Goal: Task Accomplishment & Management: Complete application form

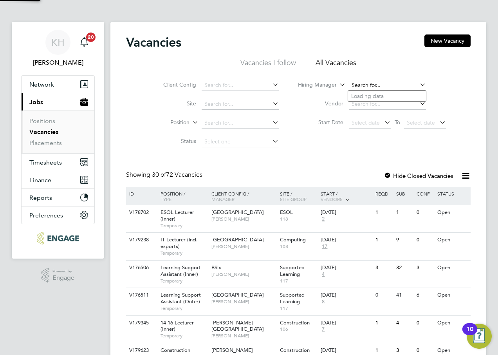
click at [385, 85] on input at bounding box center [387, 85] width 77 height 11
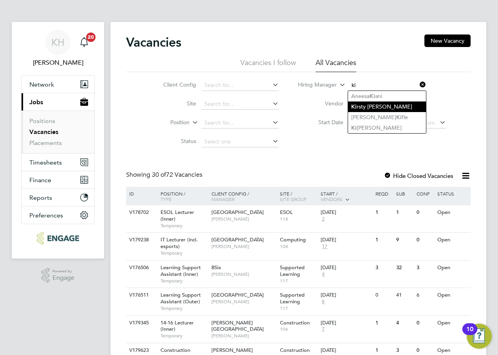
click at [381, 107] on li "Ki rsty Hanmore" at bounding box center [387, 106] width 78 height 11
type input "[PERSON_NAME]"
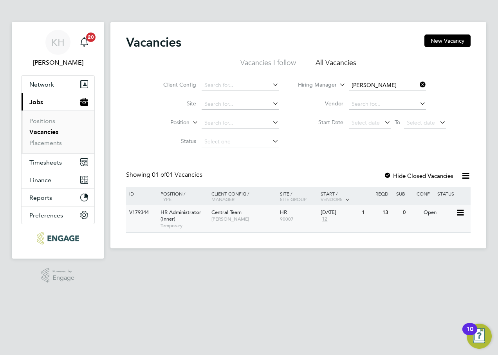
click at [228, 218] on span "[PERSON_NAME]" at bounding box center [243, 219] width 65 height 6
click at [222, 223] on div "Central Team Kirsty Hanmore" at bounding box center [244, 215] width 69 height 20
click at [330, 219] on div "01 Sep 2025 12" at bounding box center [339, 215] width 41 height 21
click at [227, 217] on span "[PERSON_NAME]" at bounding box center [243, 219] width 65 height 6
click at [235, 215] on div "Central Team Kirsty Hanmore" at bounding box center [244, 215] width 69 height 20
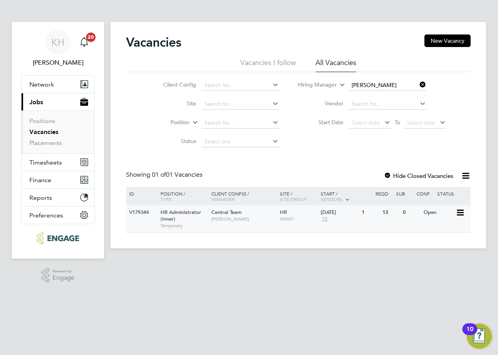
click at [226, 211] on span "Central Team" at bounding box center [226, 212] width 30 height 7
click at [237, 229] on div "V179344 HR Administrator (Inner) Temporary Central Team Kirsty Hanmore HR 90007…" at bounding box center [298, 218] width 345 height 27
click at [240, 215] on span "Central Team" at bounding box center [226, 212] width 30 height 7
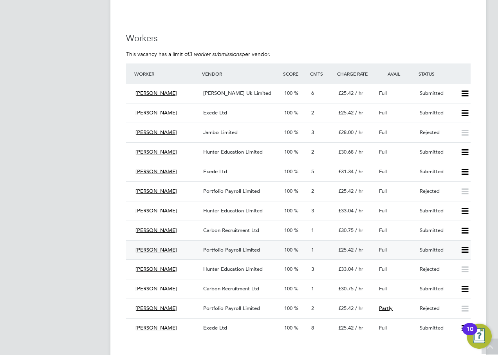
click at [220, 248] on span "Portfolio Payroll Limited" at bounding box center [231, 249] width 57 height 7
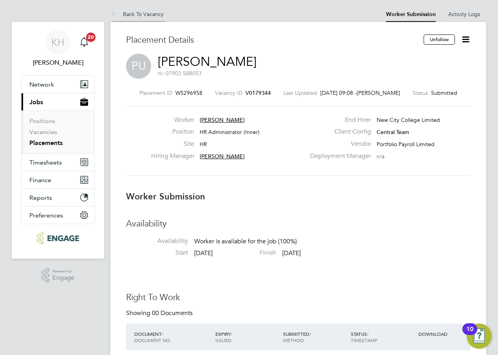
click at [141, 9] on li "Back To Vacancy" at bounding box center [136, 14] width 53 height 16
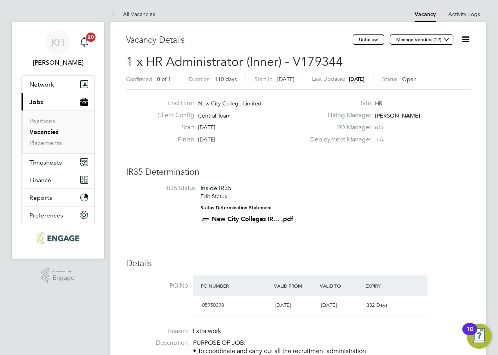
click at [476, 12] on link "Activity Logs" at bounding box center [464, 14] width 32 height 7
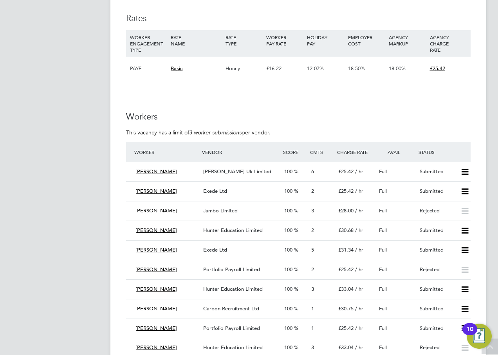
click at [224, 232] on span "Hunter Education Limited" at bounding box center [233, 230] width 60 height 7
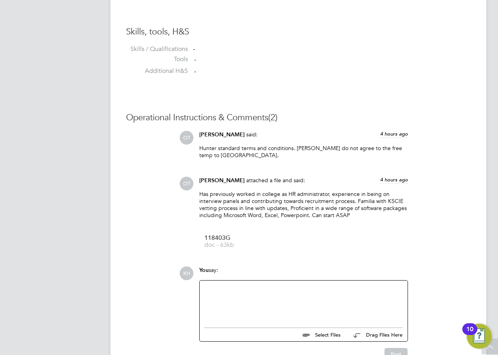
click at [230, 242] on span "doc - 63kb" at bounding box center [235, 245] width 63 height 6
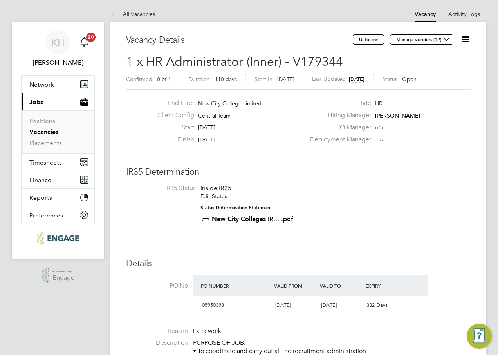
click at [457, 38] on div "Unfollow Manage Vendors (12)" at bounding box center [412, 43] width 118 height 18
click at [464, 16] on link "Activity Logs" at bounding box center [464, 14] width 32 height 7
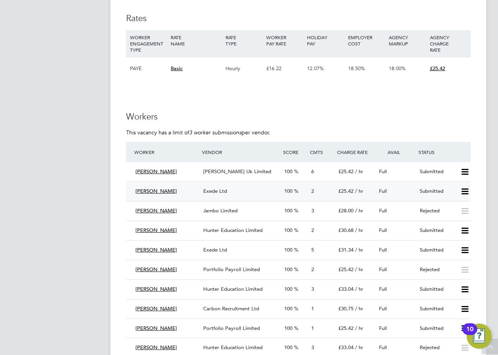
click at [216, 188] on span "Exede Ltd" at bounding box center [215, 191] width 24 height 7
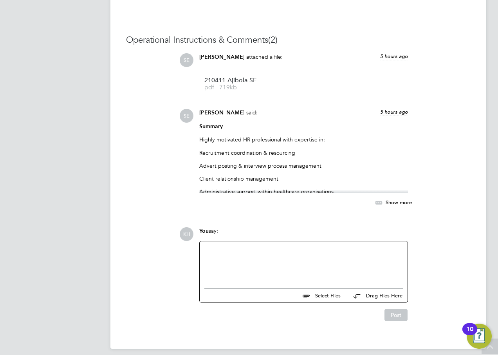
scroll to position [705, 0]
click at [235, 85] on span "pdf - 719kb" at bounding box center [235, 87] width 63 height 6
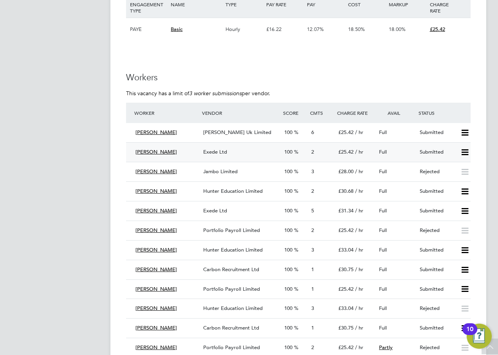
click at [231, 147] on div "Exede Ltd" at bounding box center [240, 152] width 81 height 13
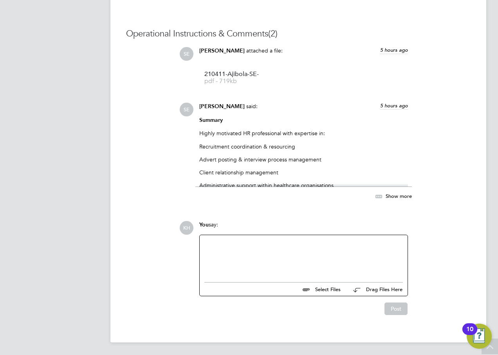
click at [301, 262] on div at bounding box center [303, 257] width 199 height 34
click at [279, 260] on div "is this candidate local to" at bounding box center [303, 257] width 199 height 7
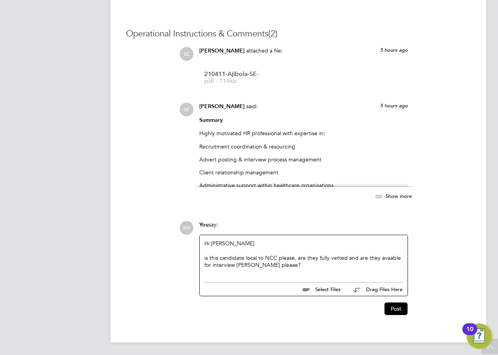
drag, startPoint x: 386, startPoint y: 256, endPoint x: 313, endPoint y: 263, distance: 74.0
click at [307, 261] on div "is this candidate local to NCC please, are they fully vetted and are they avaab…" at bounding box center [303, 261] width 199 height 14
click at [389, 258] on div "is this candidate local to NCC please, are they fully vetted and are they avaab…" at bounding box center [303, 261] width 199 height 14
click at [297, 271] on div "Hi Sophia is this candidate local to NCC please, are they fully vetted and are …" at bounding box center [303, 257] width 199 height 34
click at [207, 259] on div "is this candidate local to NCC please, are they fully vetted and are they avail…" at bounding box center [303, 261] width 199 height 14
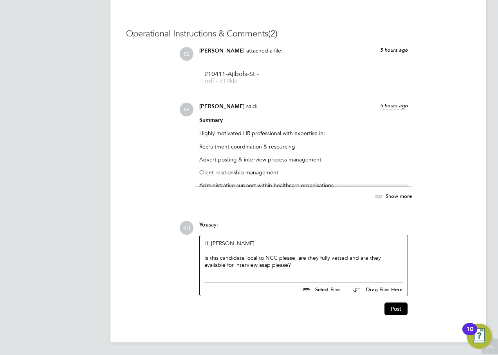
click at [275, 264] on div "Is this candidate local to NCC please, are they fully vetted and are they avail…" at bounding box center [303, 261] width 199 height 14
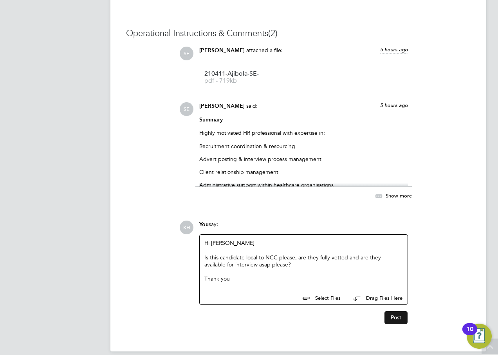
click at [398, 316] on button "Post" at bounding box center [396, 317] width 23 height 13
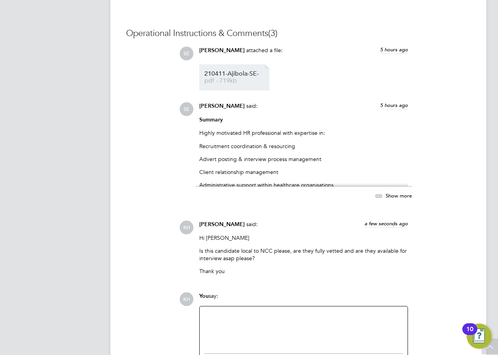
click at [236, 70] on li "210411-Ajibola-SE- pdf - 719kb" at bounding box center [234, 77] width 70 height 26
click at [235, 73] on span "210411-Ajibola-SE-" at bounding box center [235, 74] width 63 height 6
click at [282, 271] on p "Thank you" at bounding box center [303, 270] width 209 height 7
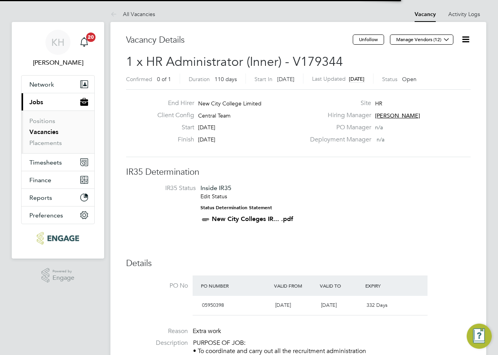
click at [464, 35] on icon at bounding box center [466, 39] width 10 height 10
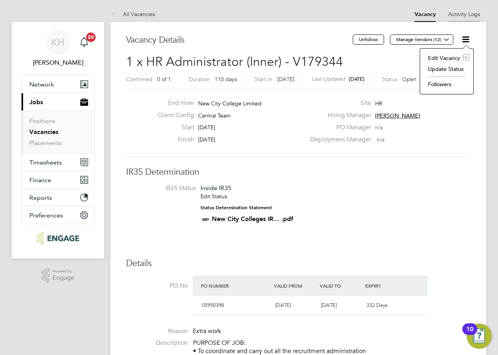
click at [460, 10] on li "Activity Logs" at bounding box center [464, 14] width 32 height 16
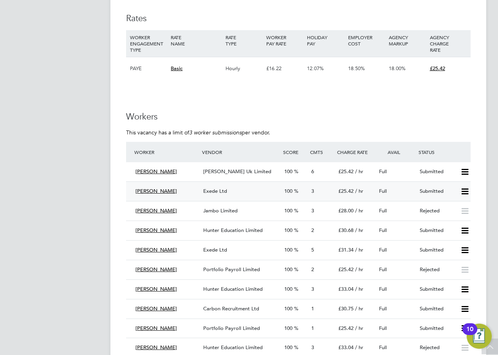
click at [232, 191] on div "Exede Ltd" at bounding box center [240, 191] width 81 height 13
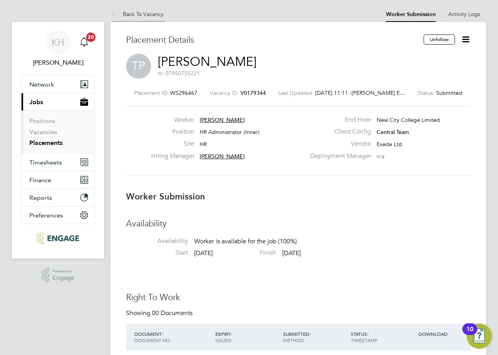
click at [145, 13] on link "Back To Vacancy" at bounding box center [136, 14] width 53 height 7
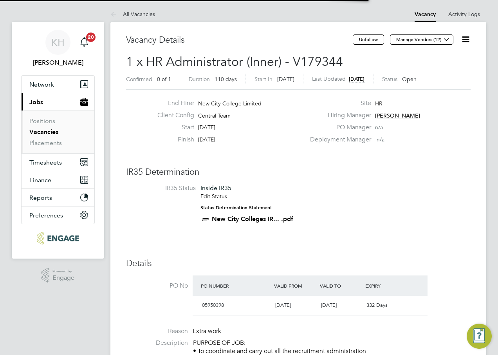
scroll to position [13, 74]
click at [135, 18] on li "All Vacancies" at bounding box center [132, 14] width 45 height 16
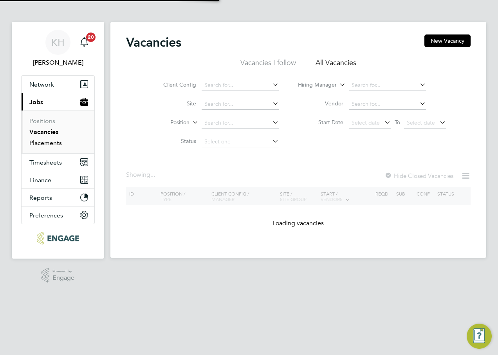
click at [48, 142] on link "Placements" at bounding box center [45, 142] width 33 height 7
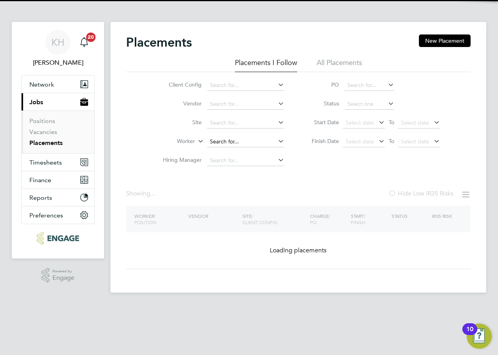
click at [227, 139] on input at bounding box center [245, 141] width 77 height 11
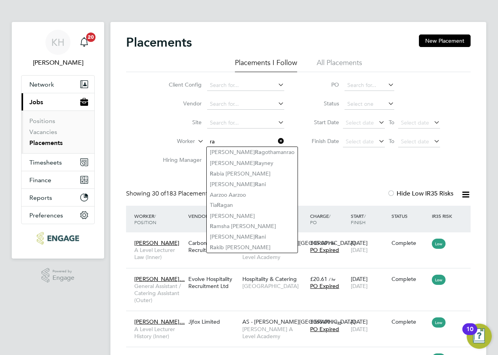
type input "ra"
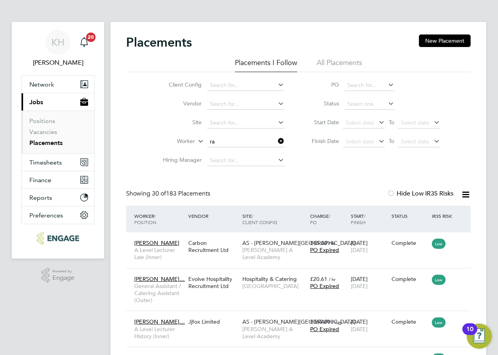
click at [226, 159] on input at bounding box center [245, 160] width 77 height 11
type input "s"
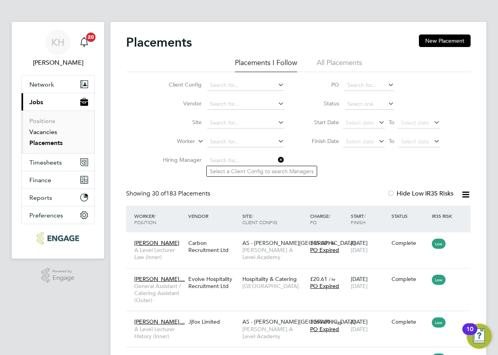
click at [44, 135] on link "Vacancies" at bounding box center [43, 131] width 28 height 7
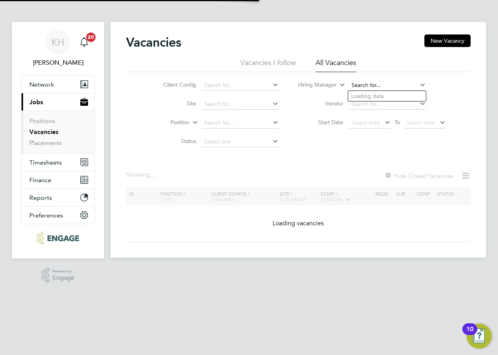
click at [369, 89] on input at bounding box center [387, 85] width 77 height 11
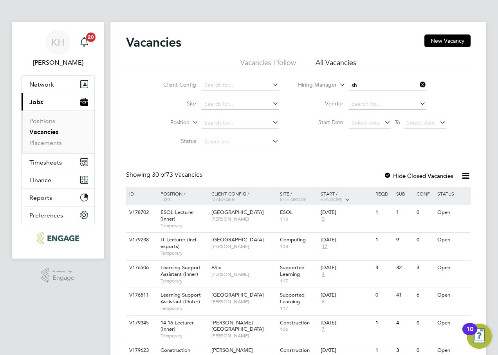
click at [386, 177] on li "Sh abnam Shaheen" at bounding box center [387, 179] width 78 height 11
type input "[PERSON_NAME]"
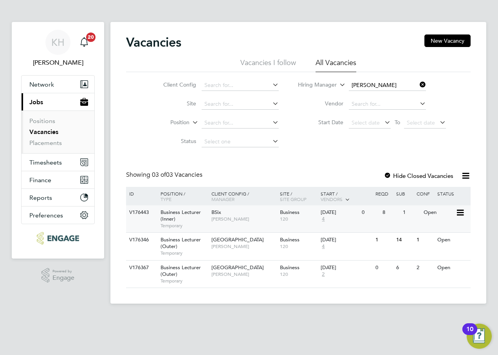
click at [230, 222] on div "BSix Shabnam Shaheen" at bounding box center [244, 215] width 69 height 20
click at [231, 243] on div "Havering Sixth Form Campus Shabnam Shaheen" at bounding box center [244, 243] width 69 height 20
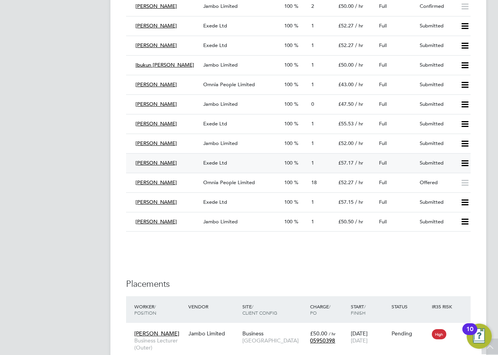
click at [213, 171] on div "Peter Enebe Exede Ltd 100 1 £57.17 / hr Full Submitted" at bounding box center [298, 163] width 345 height 20
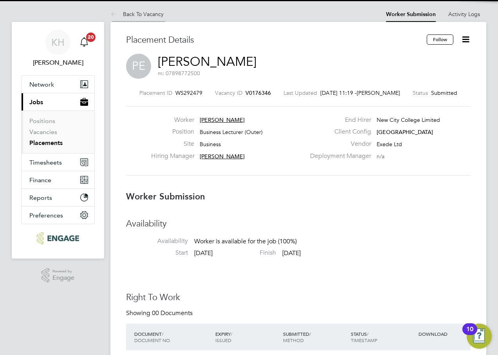
click at [128, 12] on link "Back To Vacancy" at bounding box center [136, 14] width 53 height 7
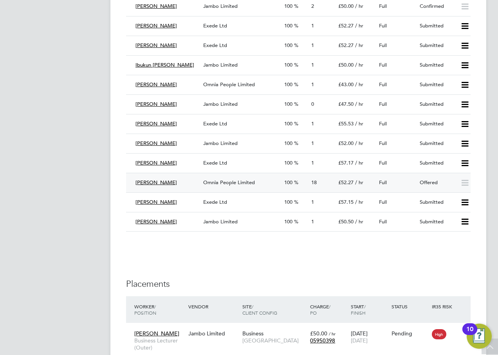
click at [213, 182] on span "Omnia People Limited" at bounding box center [229, 182] width 52 height 7
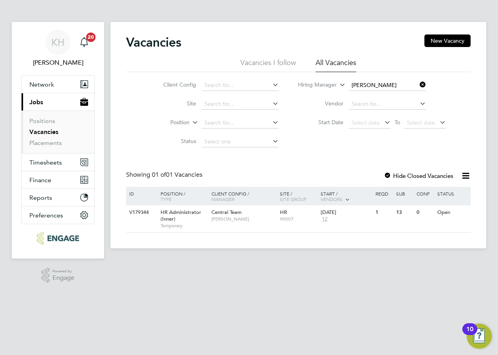
click at [418, 86] on icon at bounding box center [418, 84] width 0 height 11
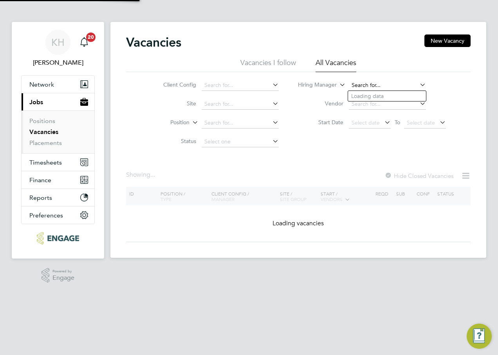
click at [396, 83] on input at bounding box center [387, 85] width 77 height 11
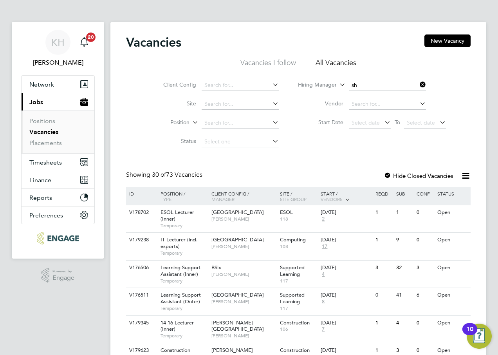
click at [398, 174] on li "Sh [PERSON_NAME]" at bounding box center [387, 179] width 78 height 11
type input "[PERSON_NAME]"
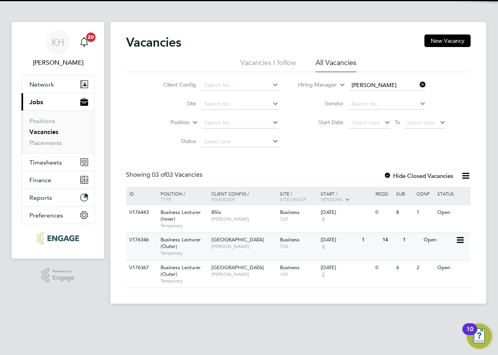
click at [264, 240] on div "[GEOGRAPHIC_DATA] [GEOGRAPHIC_DATA][PERSON_NAME]" at bounding box center [244, 243] width 69 height 20
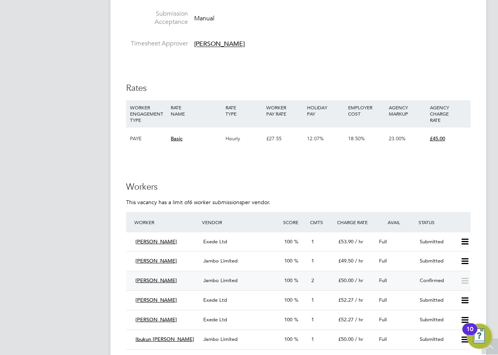
click at [226, 280] on span "Jambo Limited" at bounding box center [220, 280] width 34 height 7
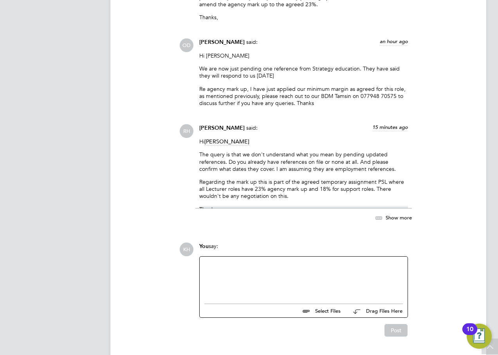
click at [400, 214] on span "Show more" at bounding box center [399, 217] width 26 height 7
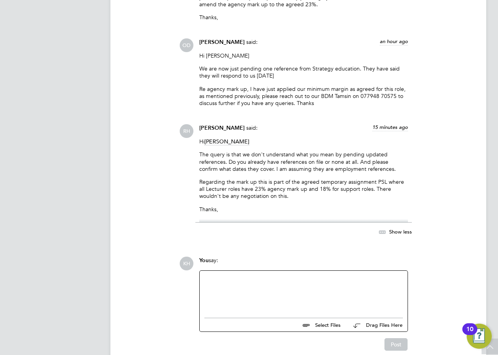
click at [238, 275] on div at bounding box center [303, 292] width 199 height 34
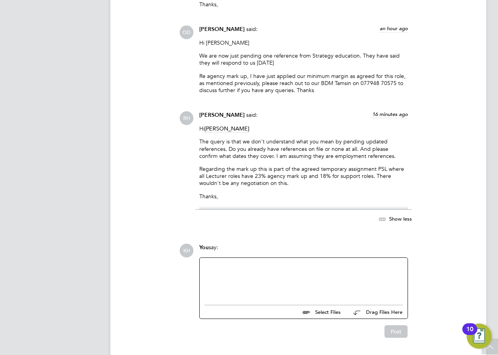
scroll to position [1856, 0]
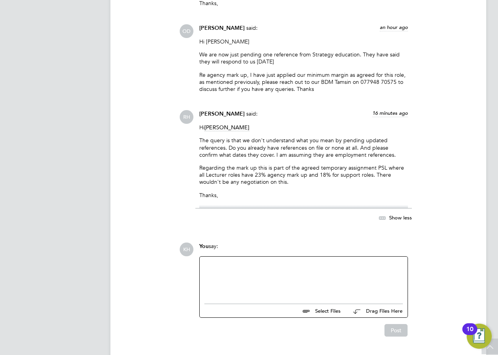
click at [267, 261] on div at bounding box center [303, 278] width 199 height 34
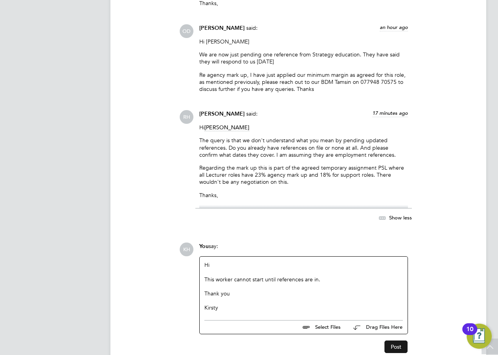
click at [399, 340] on button "Post" at bounding box center [396, 346] width 23 height 13
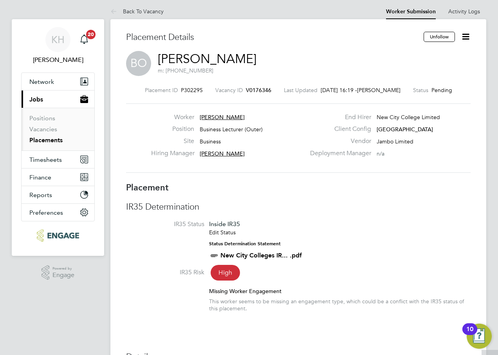
scroll to position [0, 0]
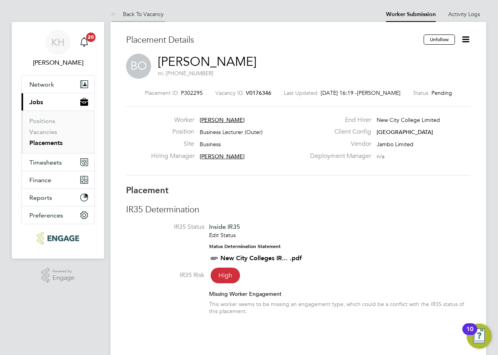
click at [157, 16] on link "Back To Vacancy" at bounding box center [136, 14] width 53 height 7
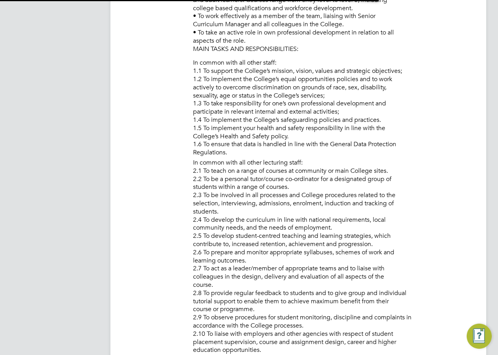
scroll to position [4, 4]
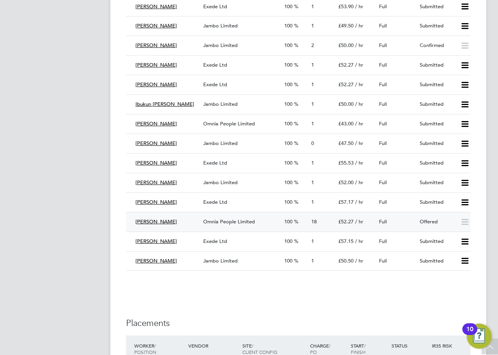
click at [216, 222] on span "Omnia People Limited" at bounding box center [229, 221] width 52 height 7
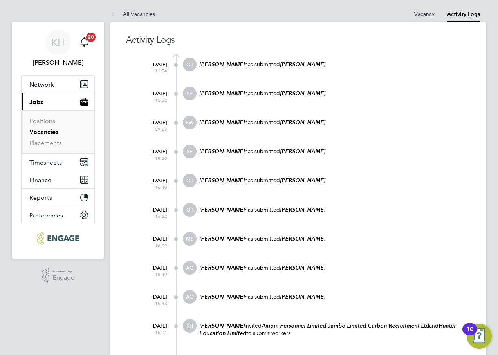
click at [138, 11] on link "All Vacancies" at bounding box center [132, 14] width 45 height 7
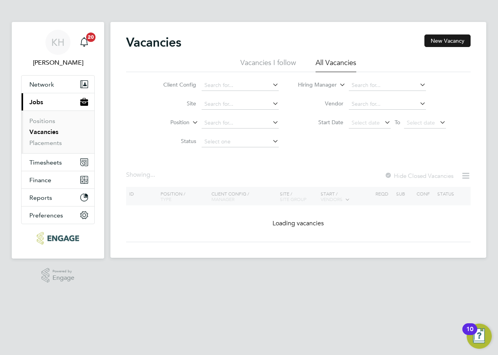
click at [464, 40] on button "New Vacancy" at bounding box center [448, 40] width 46 height 13
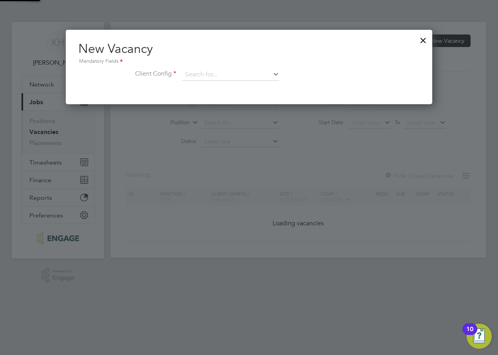
scroll to position [74, 367]
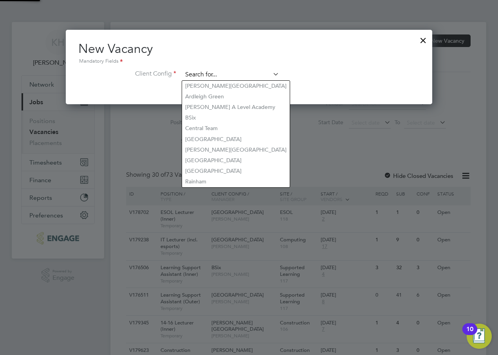
click at [249, 74] on input at bounding box center [231, 75] width 97 height 12
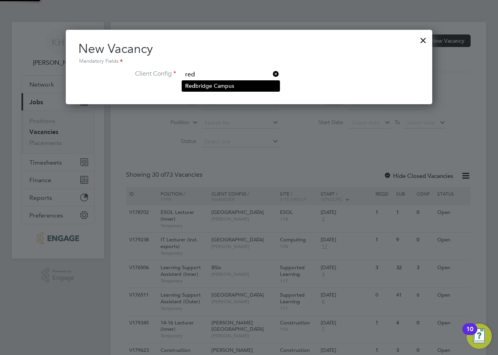
click at [243, 81] on li "[GEOGRAPHIC_DATA]" at bounding box center [231, 86] width 98 height 11
type input "[GEOGRAPHIC_DATA]"
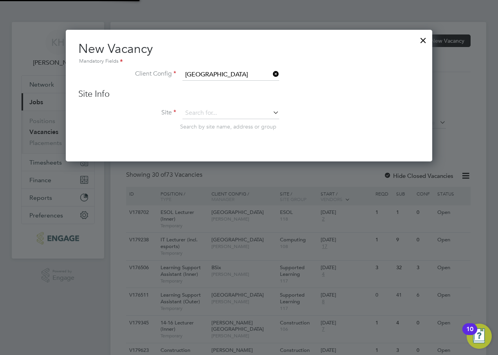
scroll to position [132, 367]
click at [218, 110] on input at bounding box center [231, 113] width 97 height 12
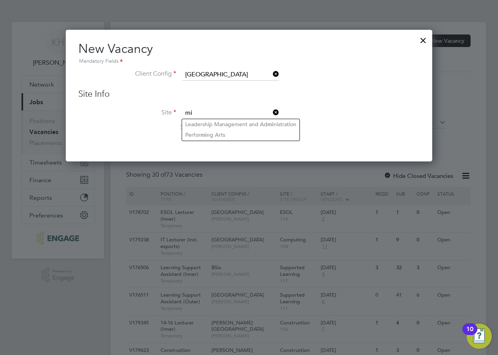
type input "m"
type input "g"
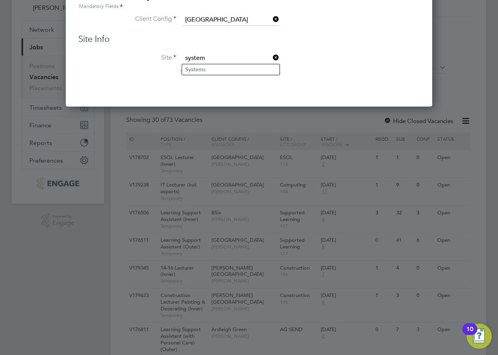
scroll to position [0, 0]
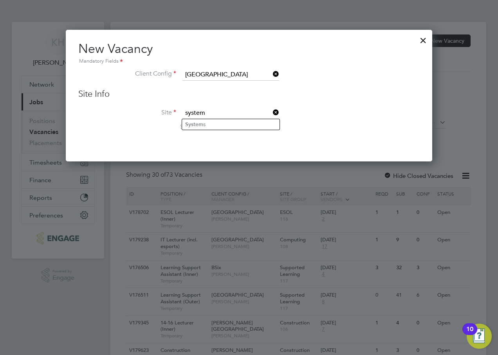
click at [208, 118] on input "system" at bounding box center [231, 113] width 97 height 12
click at [211, 125] on li "System s" at bounding box center [231, 124] width 98 height 11
type input "Systems"
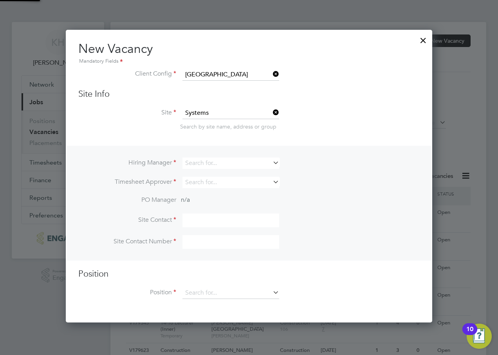
scroll to position [293, 367]
click at [212, 161] on input at bounding box center [231, 162] width 97 height 11
click at [238, 212] on li "Ja cqueline Hand" at bounding box center [241, 216] width 118 height 11
type input "[PERSON_NAME]"
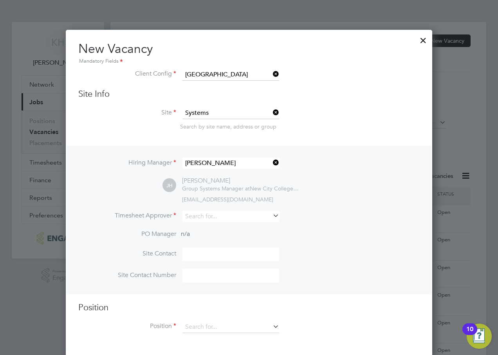
click at [271, 163] on icon at bounding box center [271, 162] width 0 height 11
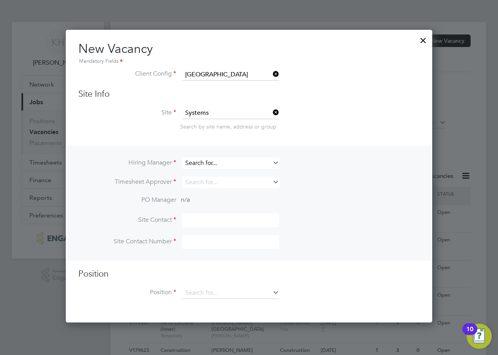
click at [240, 162] on input at bounding box center [231, 162] width 97 height 11
type input "e"
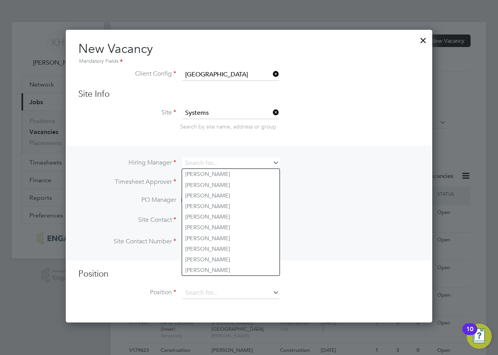
click at [322, 254] on li "Site Contact Number" at bounding box center [249, 246] width 342 height 22
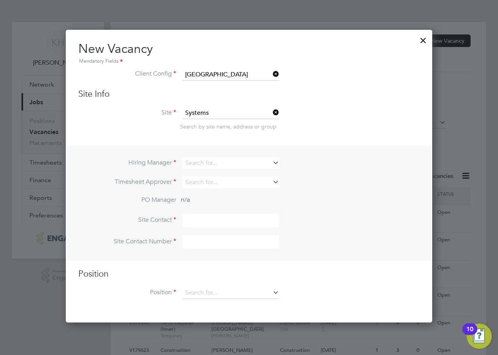
click at [271, 74] on icon at bounding box center [271, 74] width 0 height 11
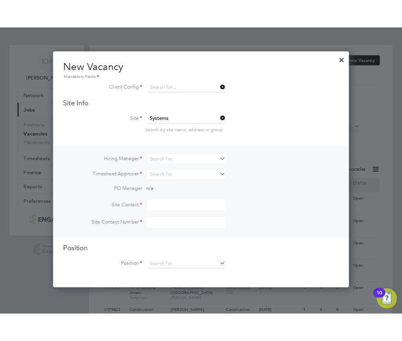
scroll to position [74, 367]
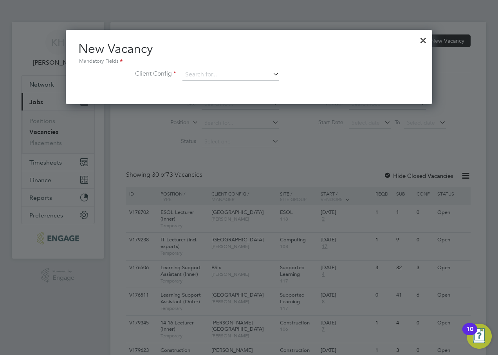
click at [421, 37] on div at bounding box center [423, 38] width 14 height 14
